Goal: Entertainment & Leisure: Consume media (video, audio)

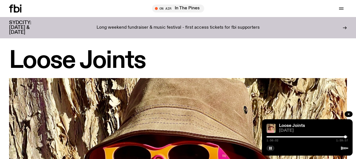
scroll to position [380, 0]
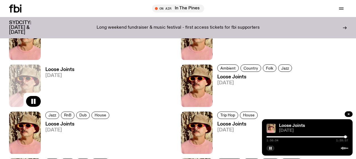
click at [336, 137] on div at bounding box center [305, 136] width 82 height 1
click at [329, 136] on div at bounding box center [295, 136] width 82 height 1
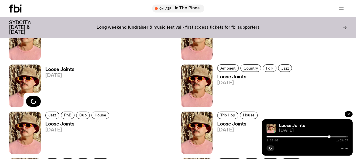
click at [327, 136] on div at bounding box center [288, 136] width 82 height 1
click at [324, 136] on div at bounding box center [286, 136] width 82 height 1
click at [321, 137] on div at bounding box center [283, 136] width 82 height 1
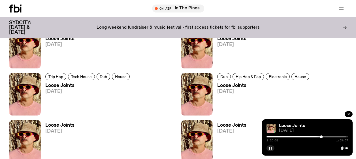
scroll to position [519, 0]
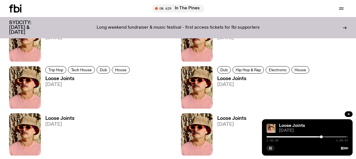
click at [270, 147] on icon "button" at bounding box center [270, 147] width 3 height 3
click at [274, 148] on button "button" at bounding box center [270, 148] width 8 height 6
click at [312, 137] on div at bounding box center [281, 136] width 82 height 1
click at [309, 136] on div at bounding box center [272, 136] width 82 height 1
click at [307, 136] on div at bounding box center [269, 136] width 82 height 1
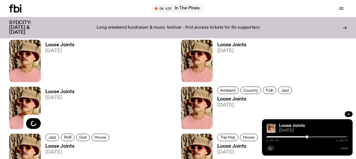
scroll to position [349, 0]
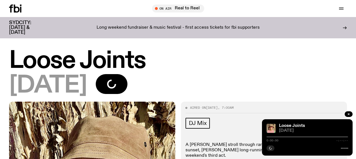
scroll to position [1, 0]
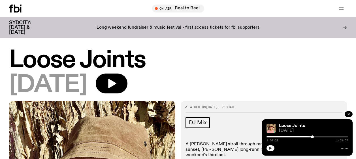
click at [269, 148] on icon "button" at bounding box center [270, 147] width 3 height 3
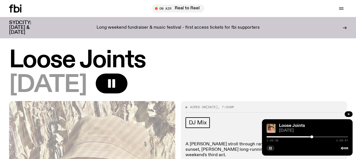
click at [312, 136] on div at bounding box center [311, 136] width 3 height 3
click at [310, 136] on div at bounding box center [271, 136] width 82 height 1
